Goal: Information Seeking & Learning: Learn about a topic

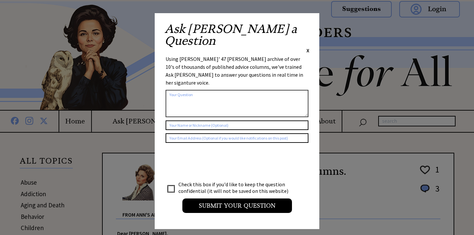
click at [307, 47] on span "X" at bounding box center [308, 50] width 3 height 7
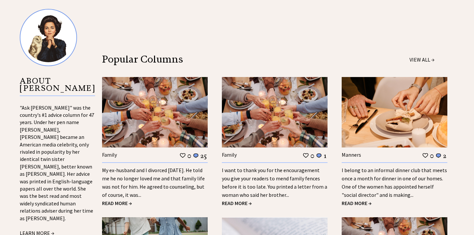
scroll to position [664, 0]
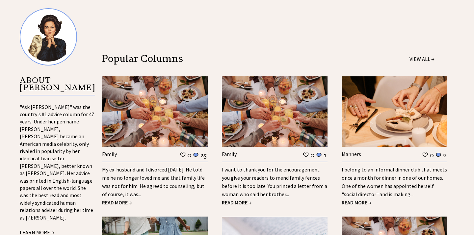
click at [150, 183] on div "My ex-husband and I divorced [DATE]. He told me he no longer loved me and that …" at bounding box center [155, 180] width 106 height 37
click at [127, 203] on span "READ MORE →" at bounding box center [117, 202] width 30 height 7
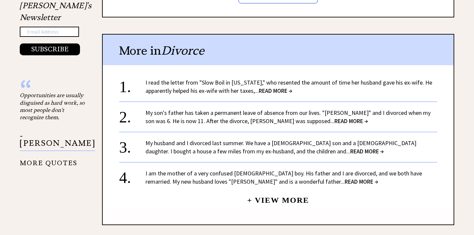
scroll to position [689, 0]
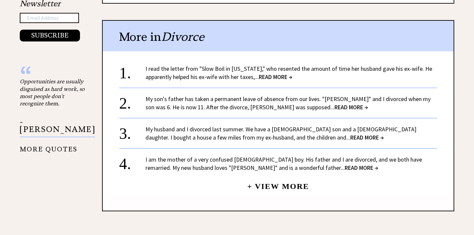
click at [278, 73] on span "READ MORE →" at bounding box center [276, 77] width 34 height 8
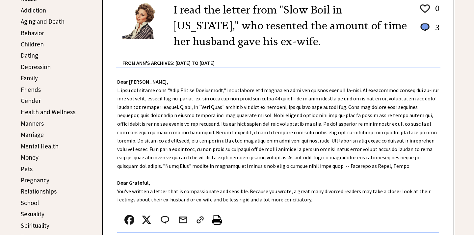
scroll to position [185, 0]
